Goal: Navigation & Orientation: Find specific page/section

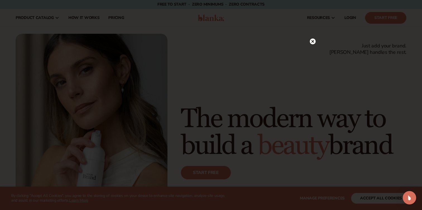
click at [313, 39] on circle at bounding box center [313, 42] width 6 height 6
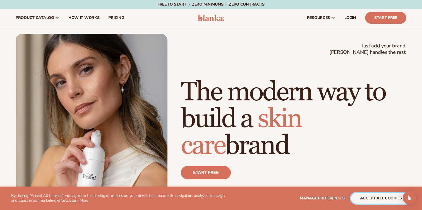
click at [381, 199] on button "accept all cookies" at bounding box center [381, 198] width 60 height 11
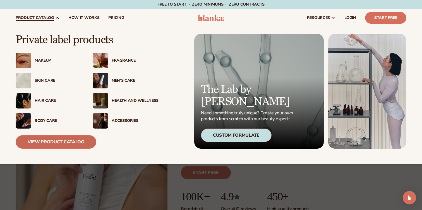
click at [60, 139] on link "View Product Catalog" at bounding box center [56, 141] width 81 height 13
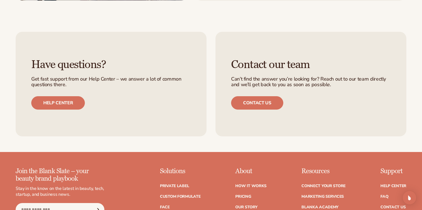
scroll to position [870, 0]
